Goal: Find specific page/section: Find specific page/section

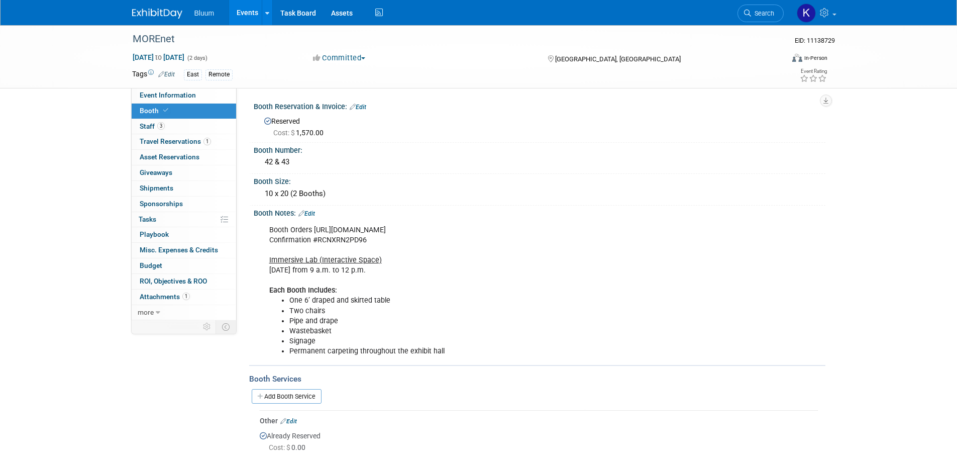
click at [245, 5] on link "Events" at bounding box center [247, 12] width 37 height 25
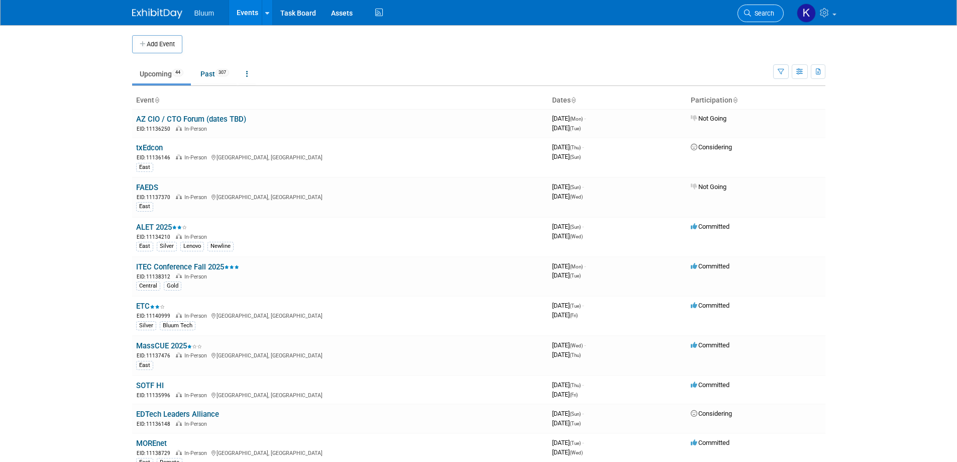
click at [767, 12] on span "Search" at bounding box center [762, 14] width 23 height 8
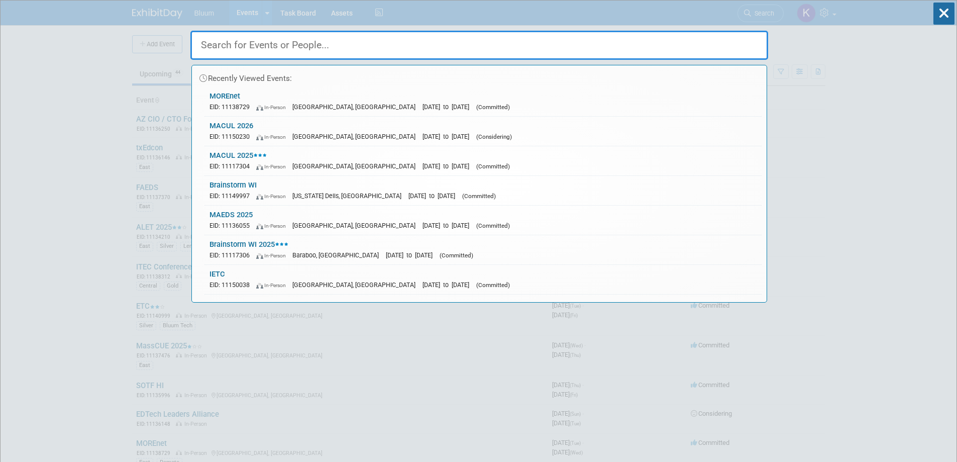
click at [431, 42] on input "text" at bounding box center [479, 45] width 578 height 29
click at [242, 159] on link "MACUL 2025 EID: 11117304 In-Person Detroit, MI Mar 19, 2025 to Mar 21, 2025 (Co…" at bounding box center [483, 160] width 557 height 29
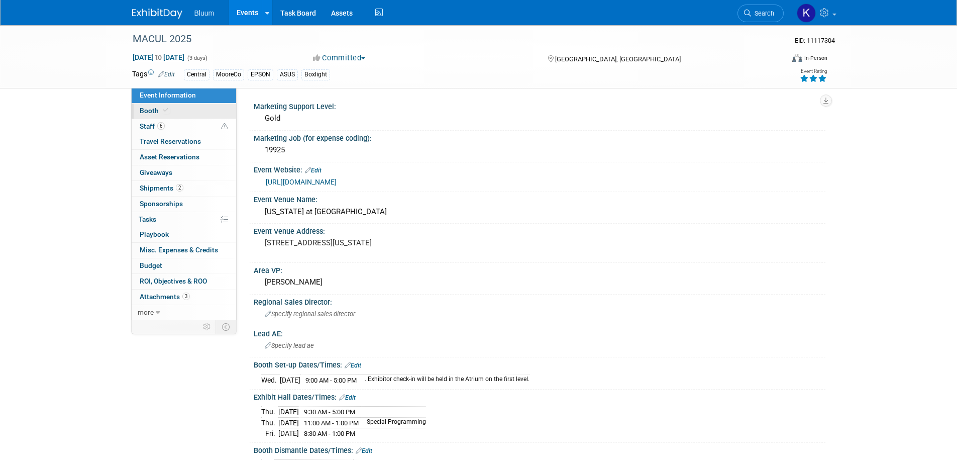
click at [150, 111] on span "Booth" at bounding box center [155, 111] width 31 height 8
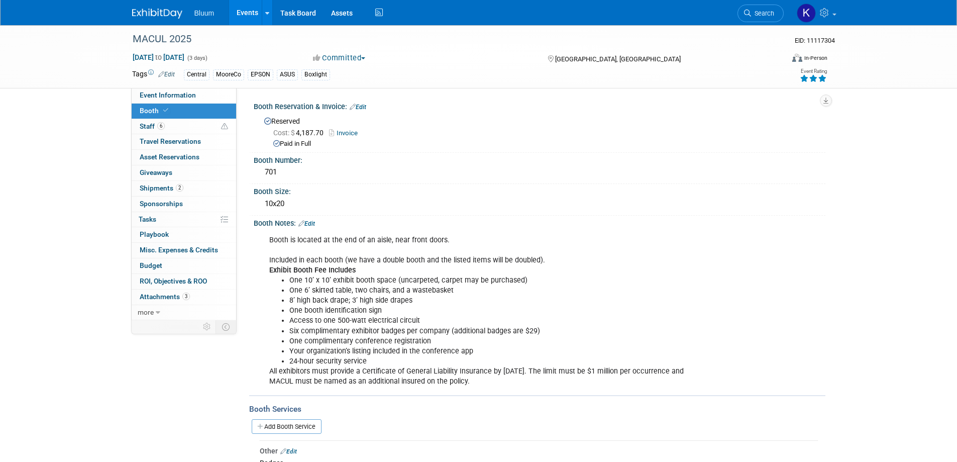
click at [352, 129] on link "Invoice" at bounding box center [346, 133] width 34 height 8
click at [747, 11] on icon at bounding box center [747, 13] width 7 height 7
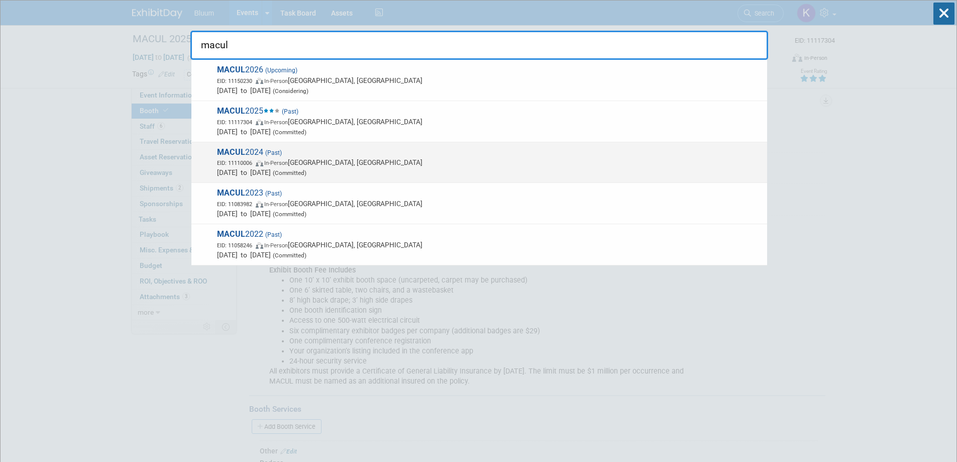
type input "macul"
click at [250, 154] on span "MACUL 2024 (Past) EID: 11110006 In-Person Grand Rapids, MI Mar 13, 2024 to Mar …" at bounding box center [488, 162] width 548 height 31
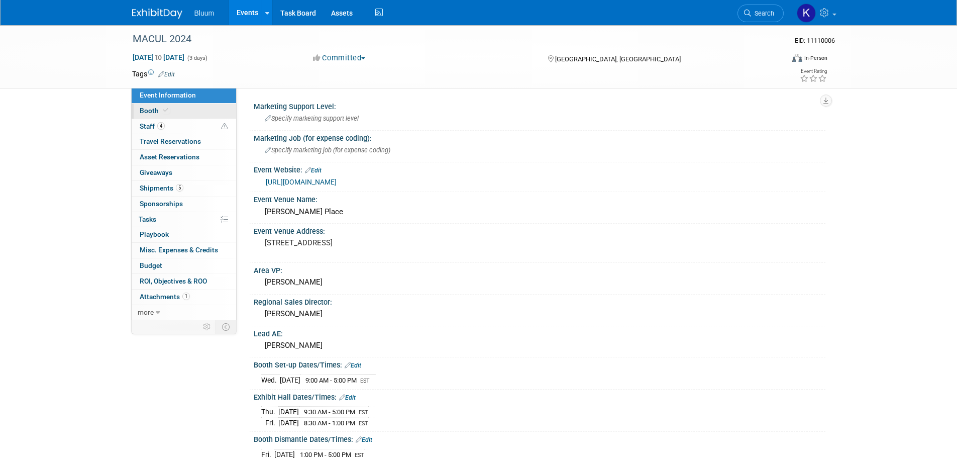
click at [150, 112] on span "Booth" at bounding box center [155, 111] width 31 height 8
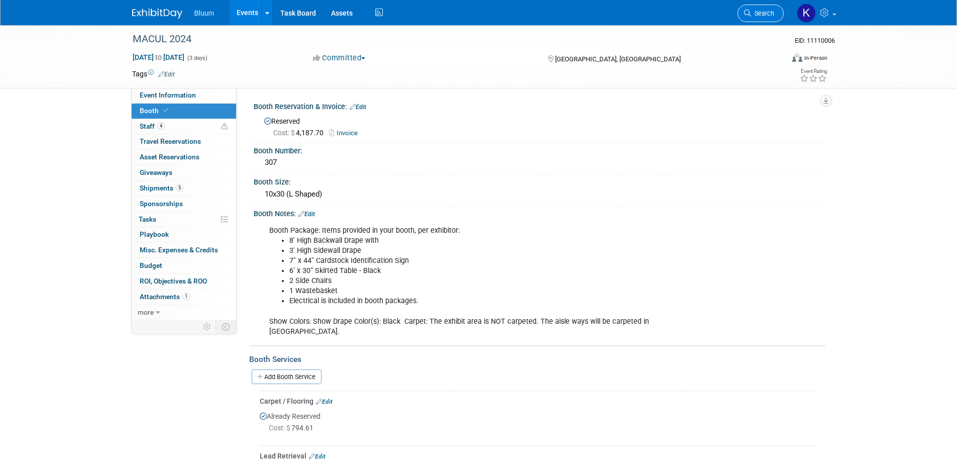
click at [764, 14] on span "Search" at bounding box center [762, 14] width 23 height 8
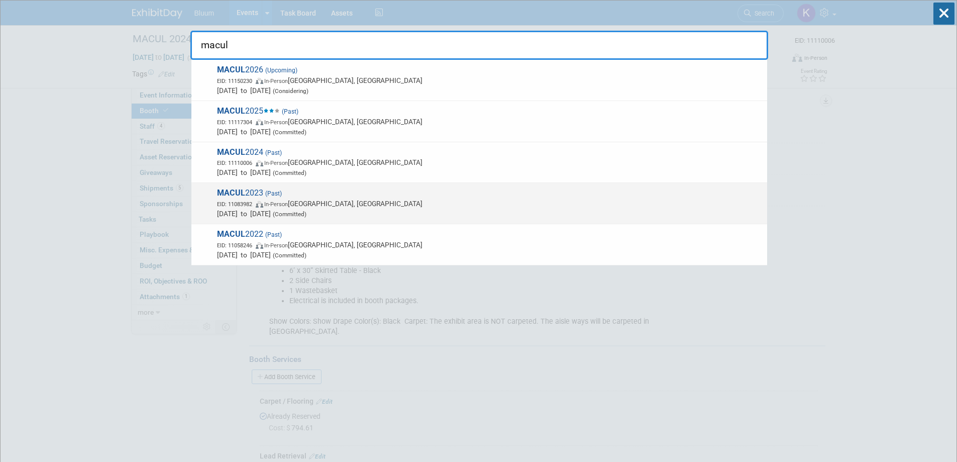
type input "macul"
click at [244, 193] on strong "MACUL" at bounding box center [231, 193] width 28 height 10
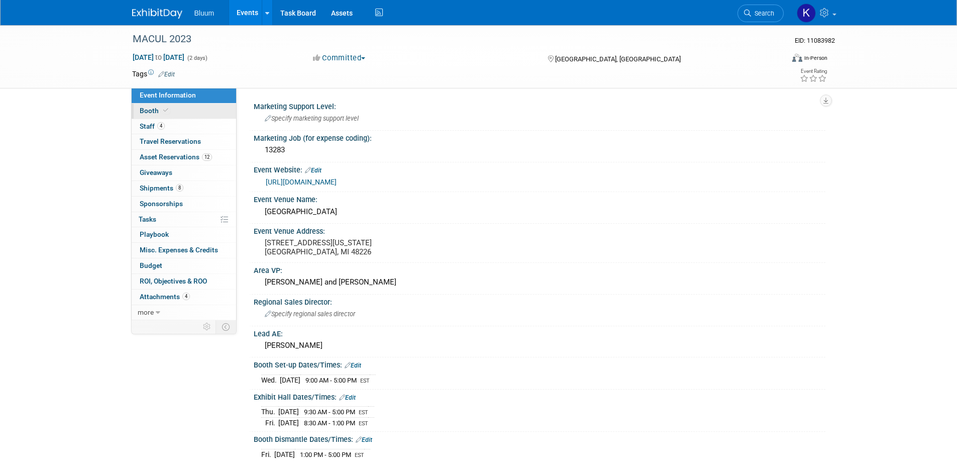
click at [151, 115] on link "Booth" at bounding box center [184, 111] width 105 height 15
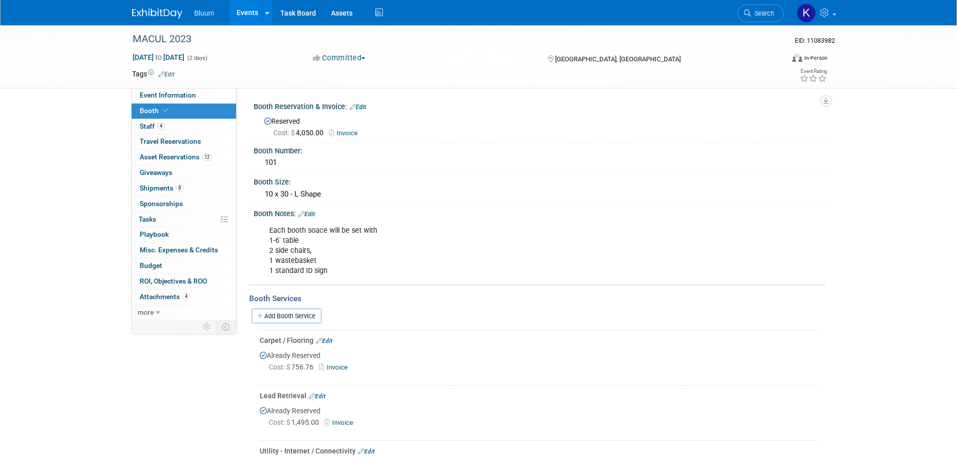
click at [249, 7] on link "Events" at bounding box center [247, 12] width 37 height 25
